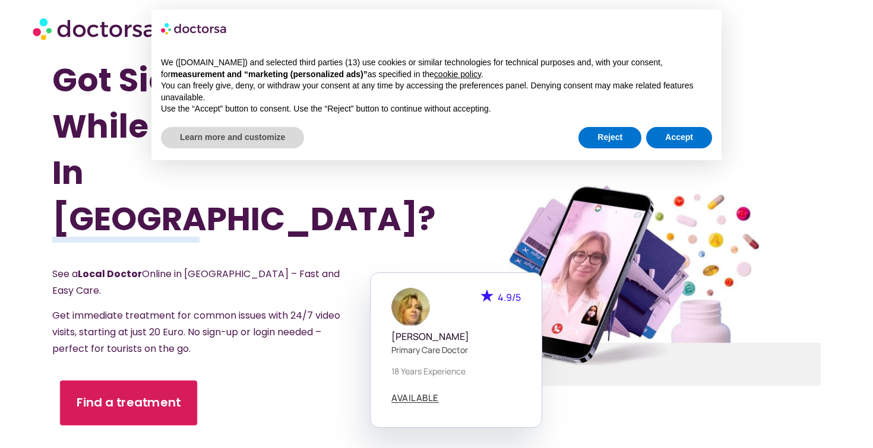
click at [161, 394] on span "Find a treatment" at bounding box center [129, 402] width 104 height 17
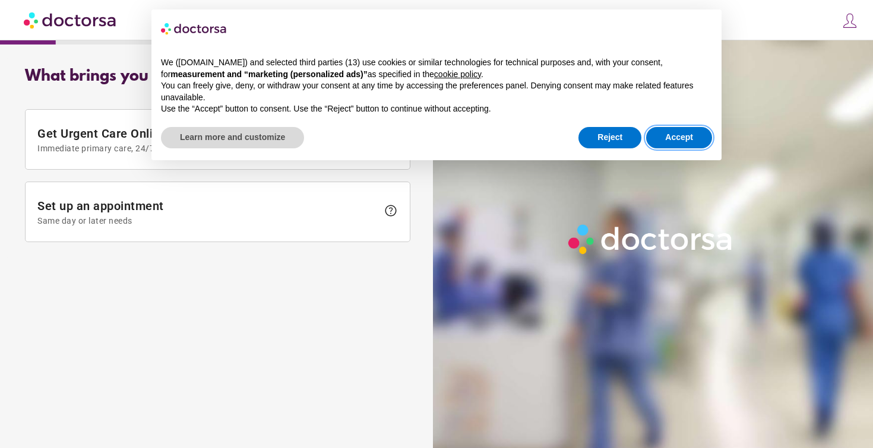
click at [670, 136] on button "Accept" at bounding box center [679, 137] width 66 height 21
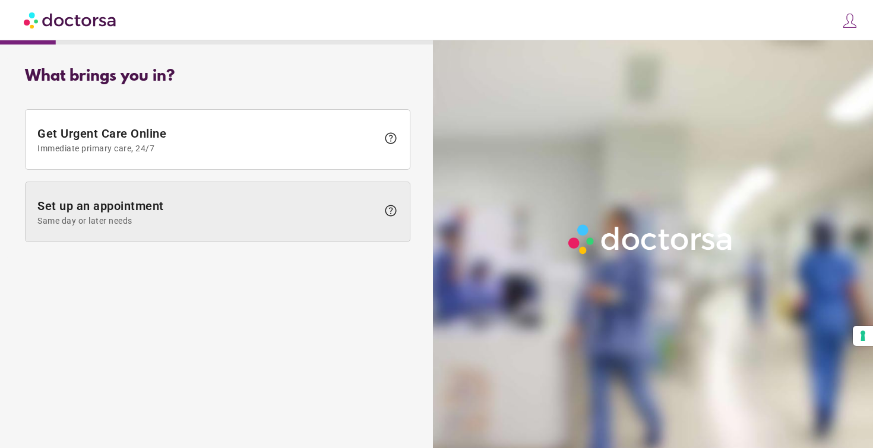
click at [255, 209] on span "Set up an appointment Same day or later needs" at bounding box center [207, 212] width 340 height 27
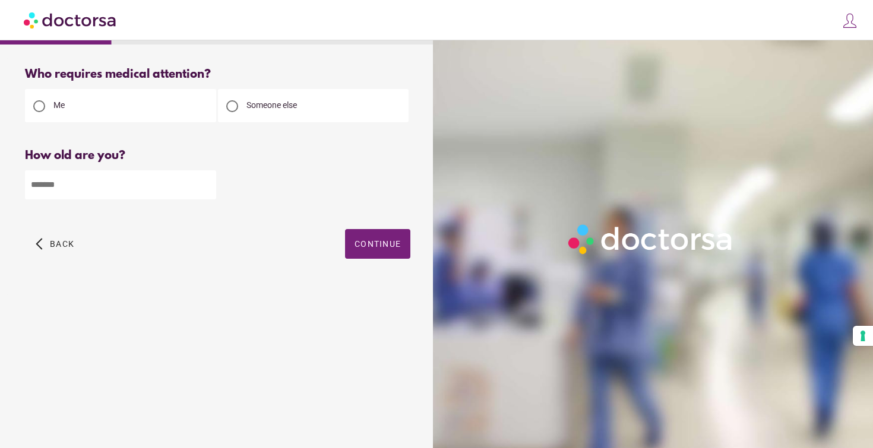
click at [173, 185] on input "number" at bounding box center [120, 184] width 191 height 29
type input "**"
click at [395, 250] on span "button" at bounding box center [377, 244] width 65 height 30
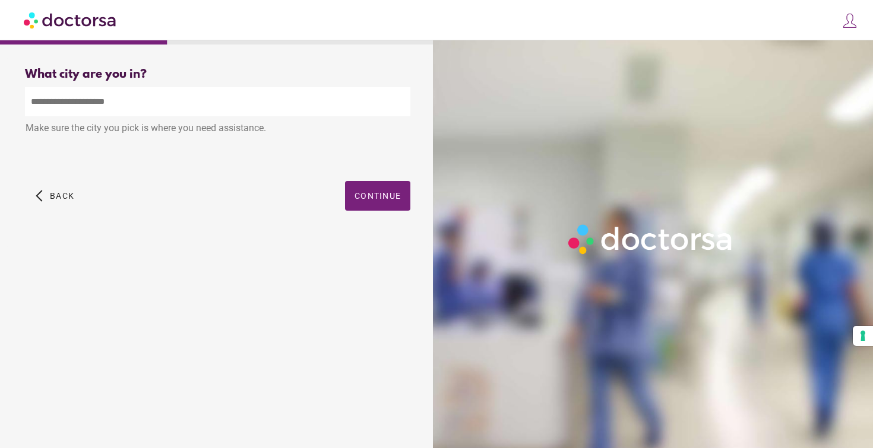
click at [246, 109] on input "text" at bounding box center [217, 101] width 385 height 29
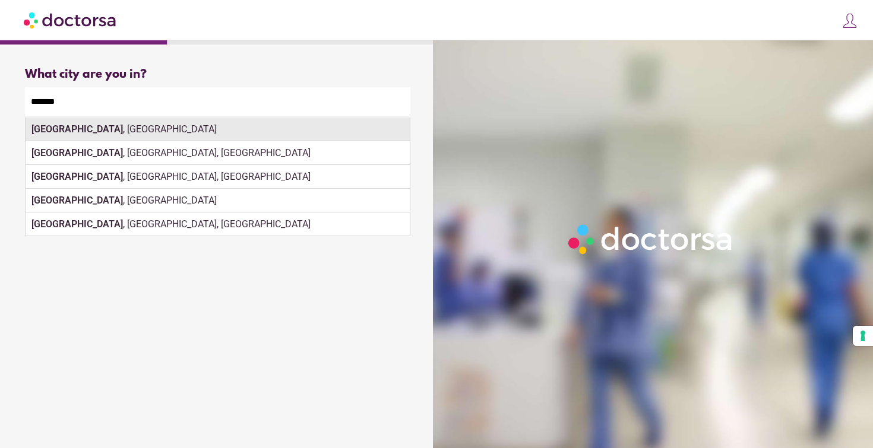
click at [179, 131] on div "Cologne , Germany" at bounding box center [218, 130] width 384 height 24
type input "**********"
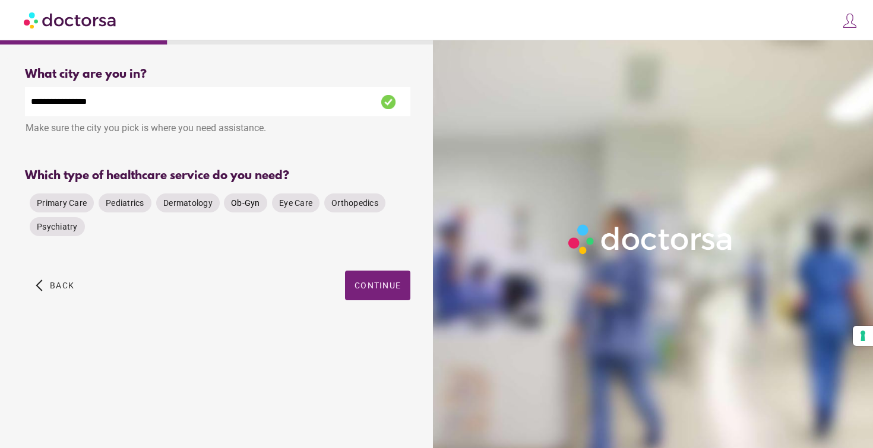
click at [252, 198] on span "Ob-Gyn" at bounding box center [245, 203] width 29 height 12
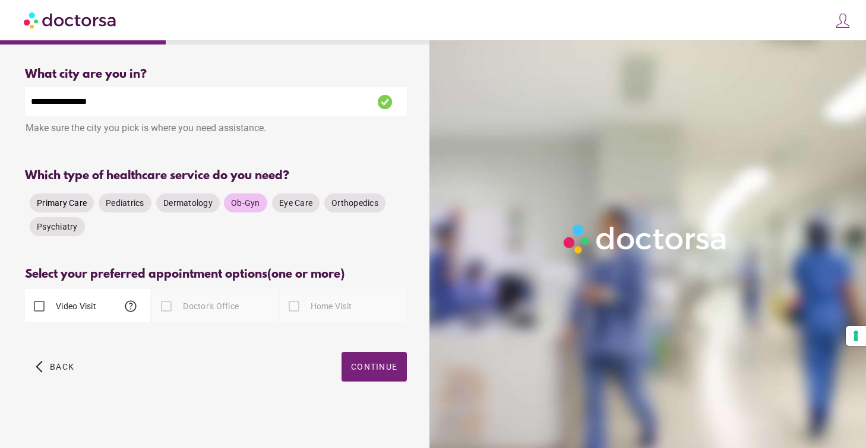
click at [58, 205] on span "Primary Care" at bounding box center [62, 202] width 50 height 9
